Goal: Download file/media

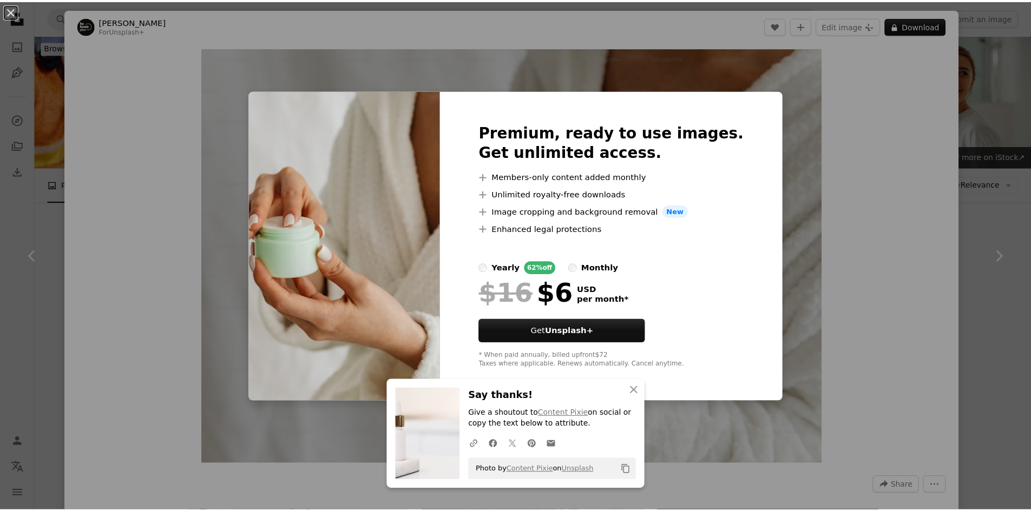
scroll to position [1130, 0]
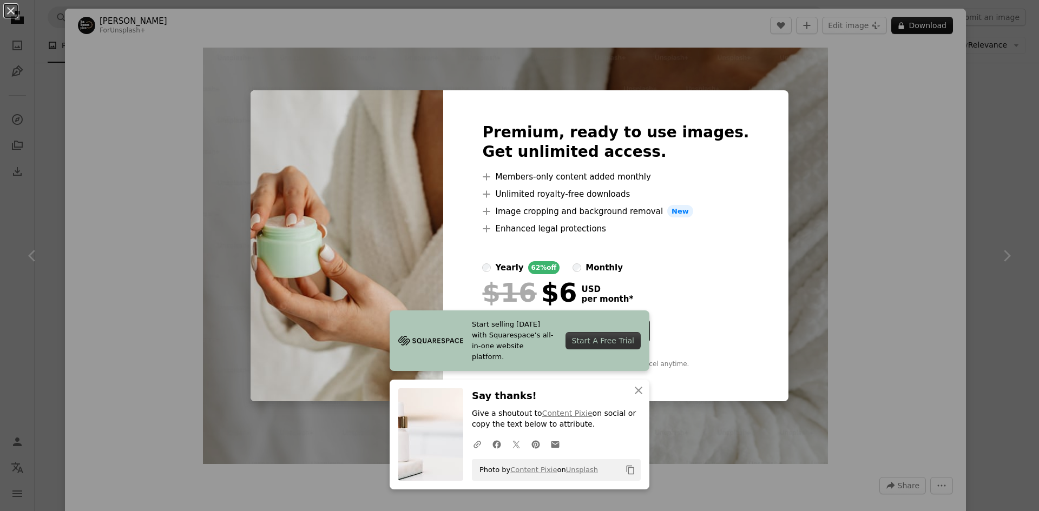
click at [988, 121] on div "An X shape Start selling [DATE] with Squarespace’s all-in-one website platform.…" at bounding box center [519, 255] width 1039 height 511
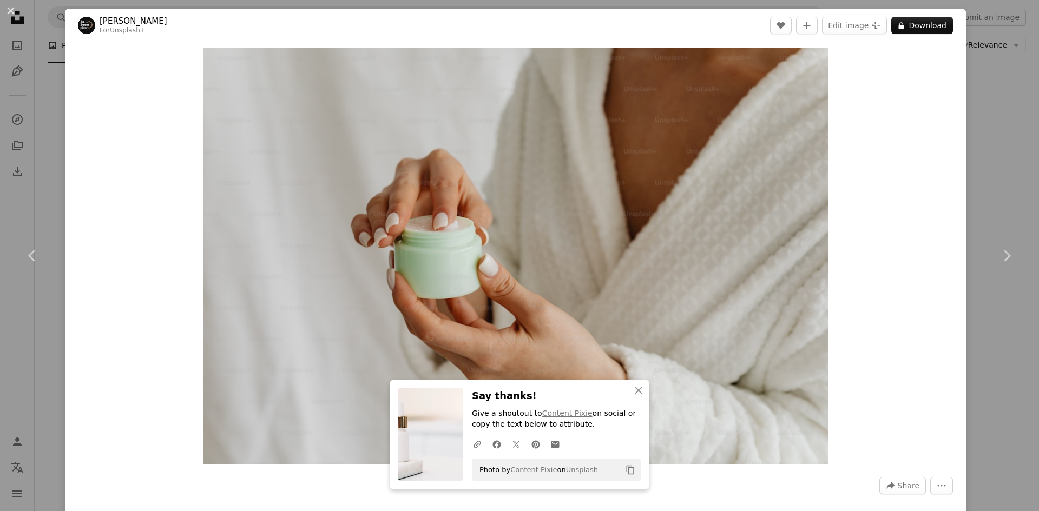
click at [1001, 74] on div "An X shape Chevron left Chevron right An X shape Close Say thanks! Give a shout…" at bounding box center [519, 255] width 1039 height 511
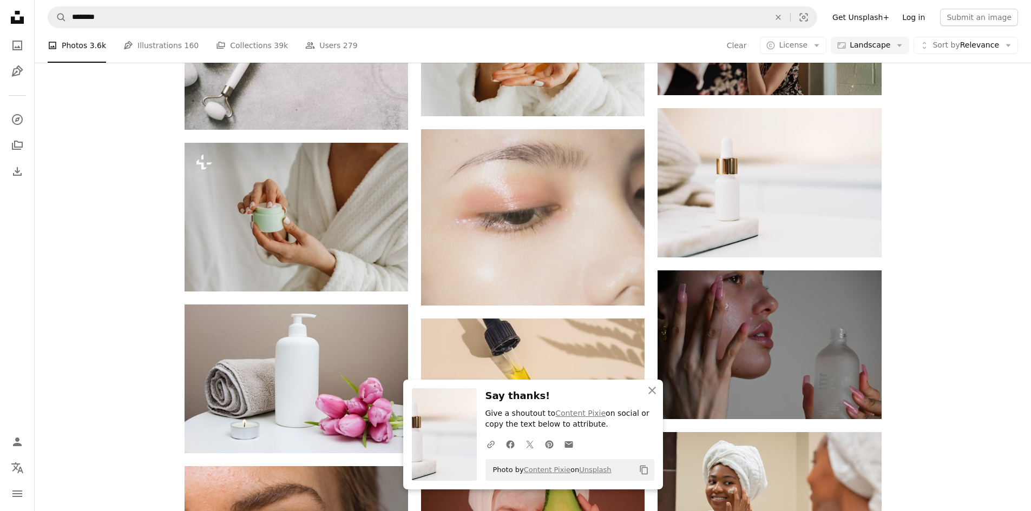
click at [922, 18] on link "Log in" at bounding box center [914, 17] width 36 height 17
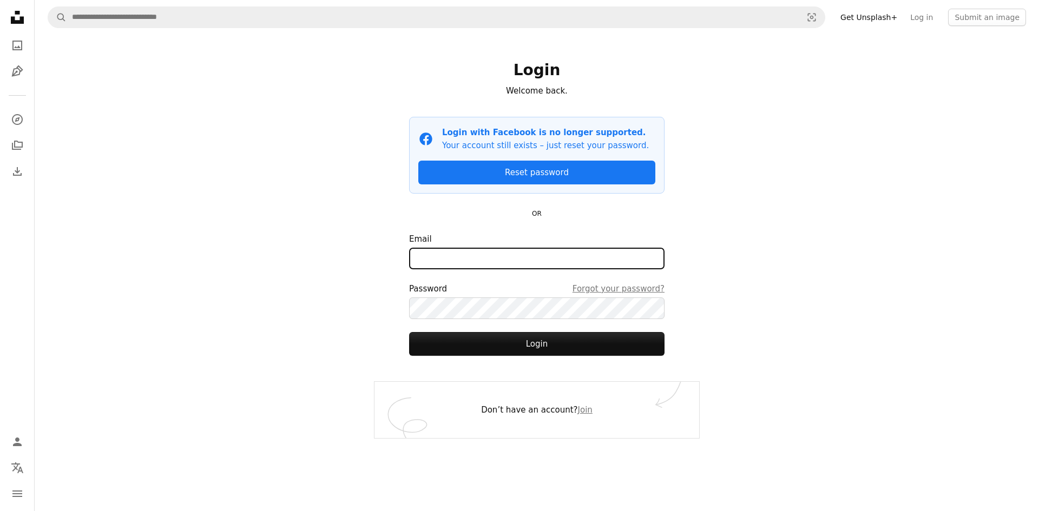
click at [439, 262] on input "Email" at bounding box center [536, 259] width 255 height 22
type input "**********"
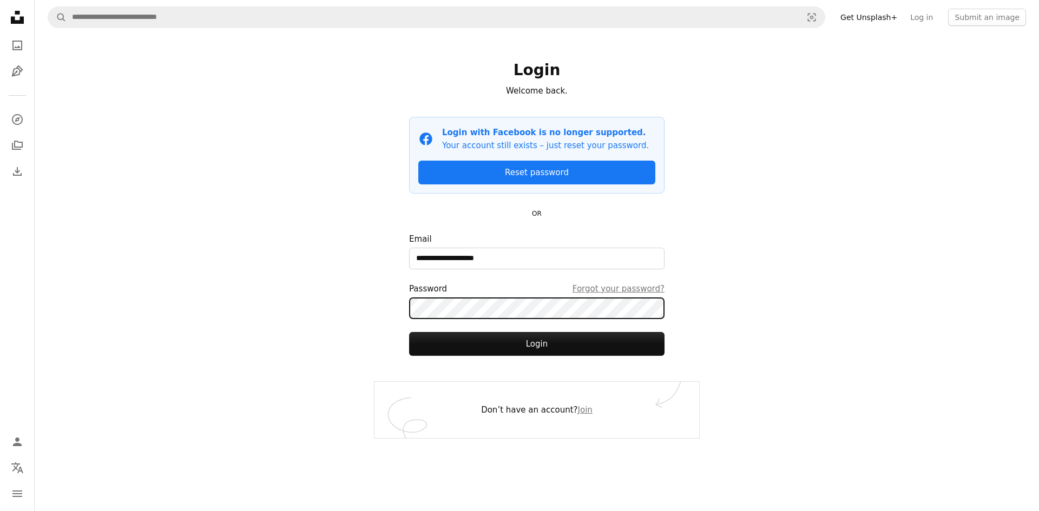
click at [409, 332] on button "Login" at bounding box center [536, 344] width 255 height 24
